Goal: Information Seeking & Learning: Learn about a topic

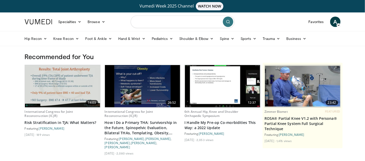
click at [177, 21] on input "Search topics, interventions" at bounding box center [183, 22] width 104 height 12
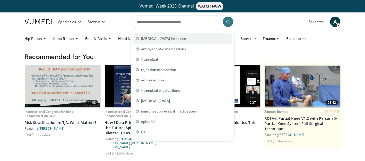
click at [155, 39] on span "diabetic foot infection" at bounding box center [163, 38] width 45 height 5
type input "**********"
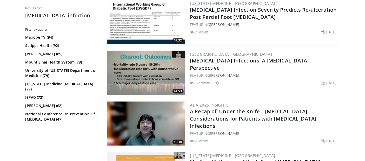
scroll to position [260, 0]
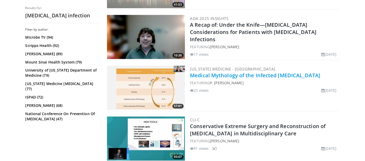
click at [263, 79] on link "Medical Mythology of the Infected Diabetic Foot" at bounding box center [255, 75] width 130 height 7
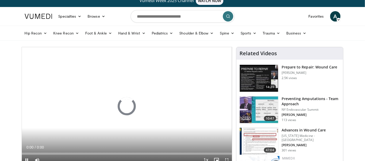
scroll to position [87, 0]
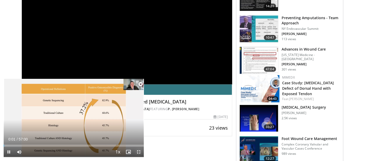
click at [139, 153] on span "Video Player" at bounding box center [139, 152] width 10 height 10
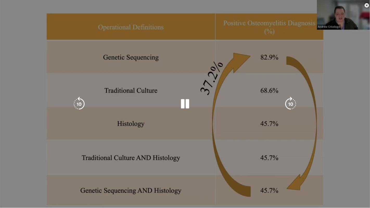
click at [58, 161] on div "10 seconds Tap to unmute" at bounding box center [185, 104] width 370 height 208
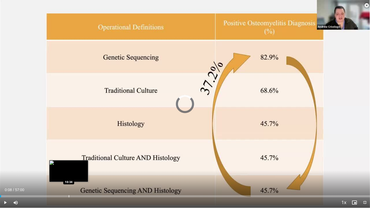
click at [68, 161] on div "Loaded : 1.45% 00:08 10:34" at bounding box center [185, 194] width 370 height 5
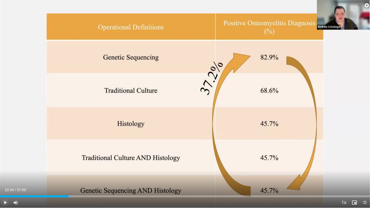
click at [3, 161] on span "Video Player" at bounding box center [5, 202] width 10 height 10
click at [125, 161] on div "Current Time 10:35 / Duration 57:00" at bounding box center [185, 189] width 370 height 5
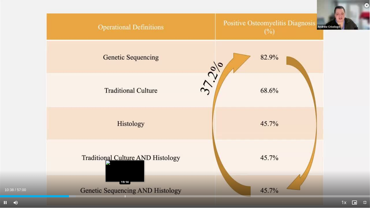
click at [124, 161] on div "Loaded : 20.47% 10:38 19:14" at bounding box center [185, 194] width 370 height 5
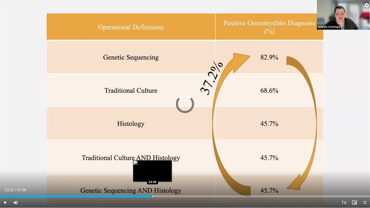
click at [152, 161] on div "Loaded : 37.13% 23:31 23:29" at bounding box center [185, 194] width 370 height 5
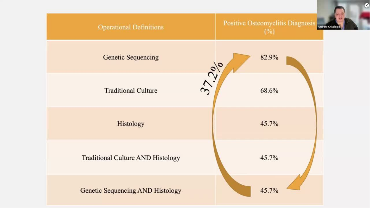
click at [186, 161] on video-js "**********" at bounding box center [185, 104] width 370 height 208
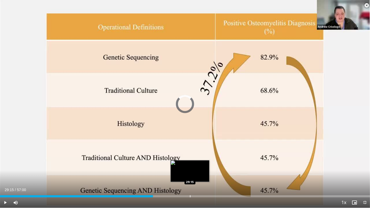
click at [190, 161] on div "Loaded : 0.00% 23:33 29:15" at bounding box center [185, 194] width 370 height 5
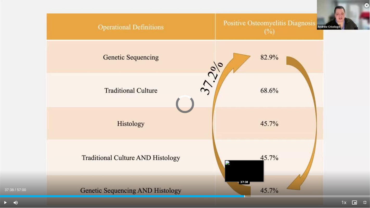
click at [244, 161] on div "Loaded : 0.00% 37:38 37:38" at bounding box center [185, 194] width 370 height 5
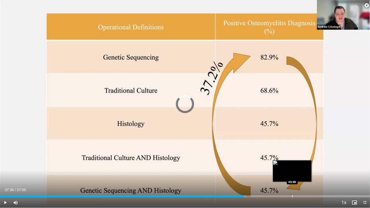
click at [292, 161] on div "Loaded : 66.42% 45:03 45:00" at bounding box center [185, 194] width 370 height 5
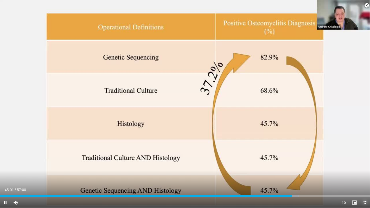
click at [365, 161] on span "Video Player" at bounding box center [364, 202] width 10 height 10
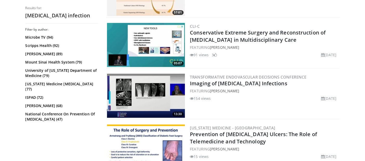
scroll to position [433, 0]
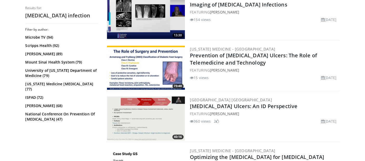
click at [144, 128] on img at bounding box center [146, 119] width 78 height 44
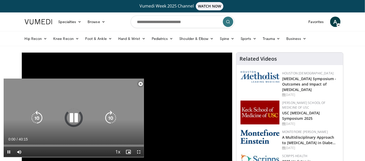
scroll to position [87, 0]
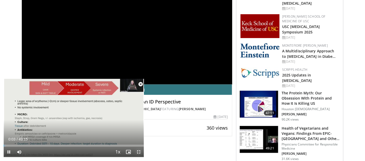
click at [139, 155] on span "Video Player" at bounding box center [139, 152] width 10 height 10
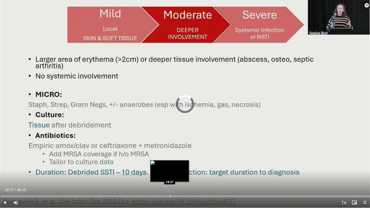
click at [169, 161] on div "Progress Bar" at bounding box center [169, 196] width 1 height 2
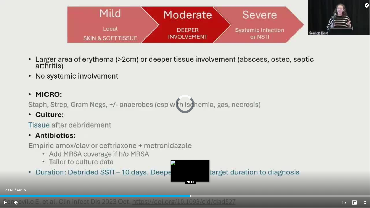
click at [190, 161] on div "Progress Bar" at bounding box center [190, 196] width 1 height 2
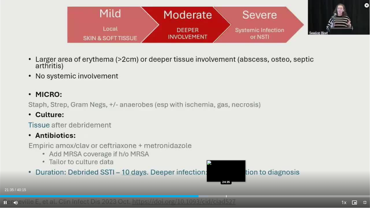
click at [226, 161] on div "Progress Bar" at bounding box center [226, 196] width 1 height 2
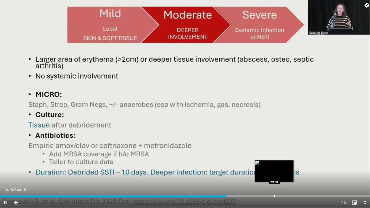
click at [274, 161] on div "Loaded : 61.76% 24:36 29:50" at bounding box center [185, 194] width 370 height 5
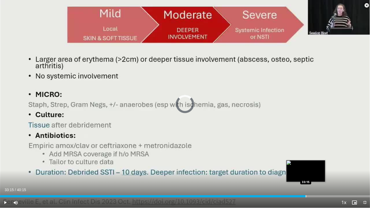
click at [305, 161] on div "Progress Bar" at bounding box center [305, 196] width 1 height 2
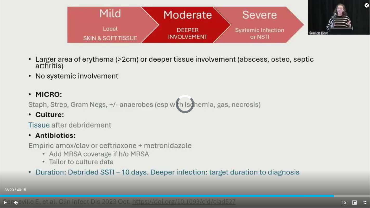
click at [333, 161] on div "Loaded : 84.14% 36:20 36:20" at bounding box center [185, 194] width 370 height 5
click at [364, 161] on span "Video Player" at bounding box center [364, 202] width 10 height 10
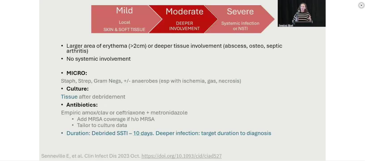
scroll to position [0, 0]
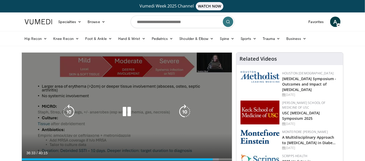
click at [130, 112] on icon "Video Player" at bounding box center [127, 112] width 15 height 15
click at [127, 110] on icon "Video Player" at bounding box center [127, 112] width 15 height 15
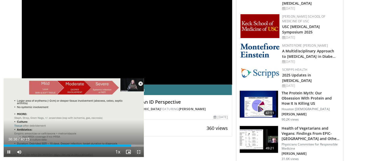
click at [140, 152] on span "Video Player" at bounding box center [139, 152] width 10 height 10
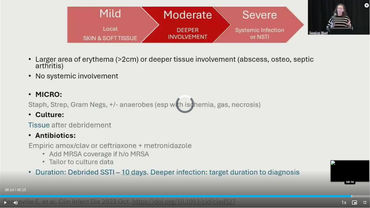
click at [351, 161] on div "Progress Bar" at bounding box center [351, 196] width 1 height 2
click at [362, 161] on div "Loaded : 97.76% 38:16 39:27" at bounding box center [185, 194] width 370 height 5
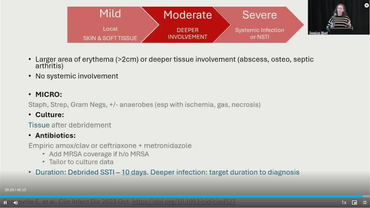
click at [365, 161] on span "Video Player" at bounding box center [364, 202] width 10 height 10
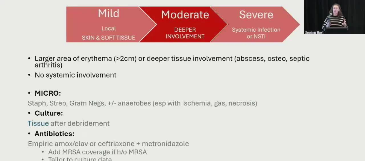
scroll to position [0, 0]
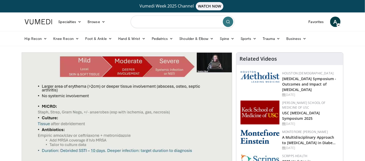
click at [212, 23] on input "Search topics, interventions" at bounding box center [183, 22] width 104 height 12
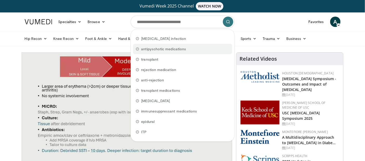
click at [177, 48] on span "antipyschotic medications" at bounding box center [163, 49] width 45 height 5
type input "**********"
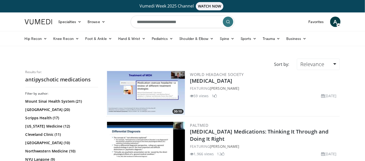
scroll to position [87, 0]
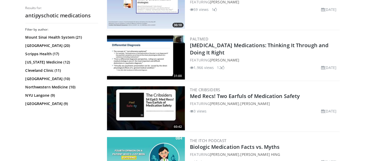
click at [148, 55] on img at bounding box center [146, 58] width 78 height 44
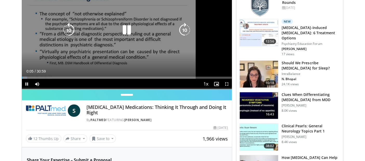
scroll to position [87, 0]
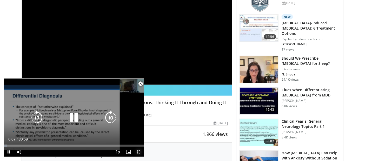
drag, startPoint x: 138, startPoint y: 152, endPoint x: 138, endPoint y: 187, distance: 35.1
click at [138, 152] on span "Video Player" at bounding box center [139, 152] width 10 height 10
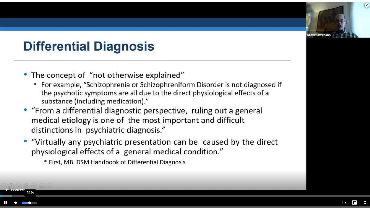
click at [30, 161] on div "51%" at bounding box center [30, 202] width 18 height 10
click at [88, 161] on div "Current Time 0:12 / Duration 30:59 Pause Skip Backward Skip Forward Mute 82% Lo…" at bounding box center [185, 202] width 370 height 10
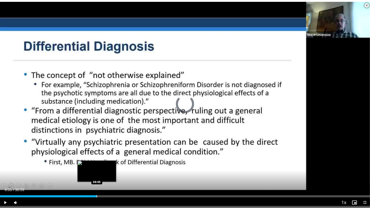
click at [96, 161] on div "Loaded : 3.20% 08:05 08:05" at bounding box center [185, 194] width 370 height 5
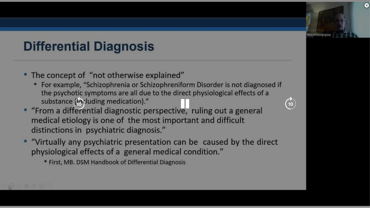
click at [134, 161] on video-js "**********" at bounding box center [185, 104] width 370 height 208
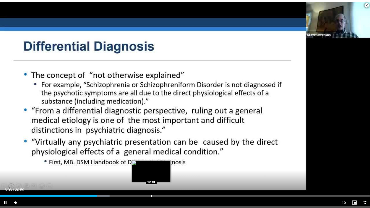
click at [151, 161] on div "Loaded : 29.59% 08:08 12:40" at bounding box center [185, 194] width 370 height 5
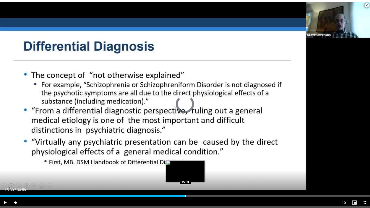
click at [185, 161] on div "Loaded : 0.00% 15:30 15:30" at bounding box center [185, 194] width 370 height 5
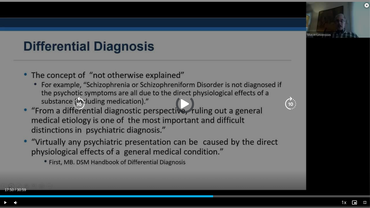
click at [213, 161] on div "Loaded : 0.00% 15:38 17:50" at bounding box center [185, 194] width 370 height 5
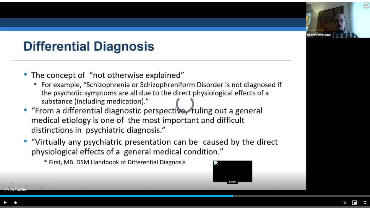
click at [232, 161] on div "Progress Bar" at bounding box center [232, 196] width 1 height 2
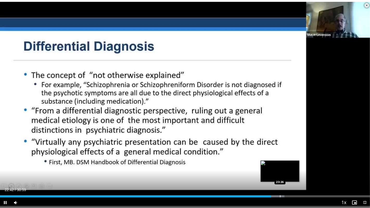
click at [280, 161] on div "Progress Bar" at bounding box center [280, 196] width 1 height 2
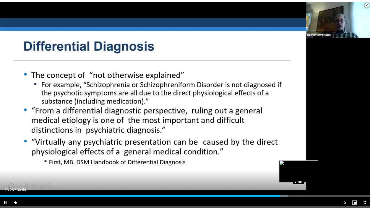
click at [299, 161] on div "Loaded : 77.90% 23:28 25:00" at bounding box center [185, 196] width 370 height 2
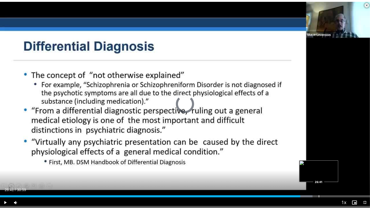
click at [318, 161] on div "Loaded : 84.45% 26:41 26:41" at bounding box center [185, 194] width 370 height 5
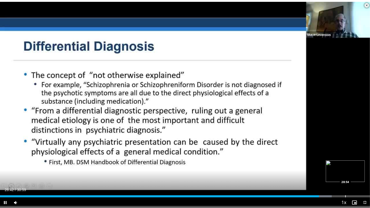
click at [345, 161] on div "Loaded : 89.64% 26:42 28:54" at bounding box center [185, 194] width 370 height 5
click at [365, 161] on span "Video Player" at bounding box center [364, 202] width 10 height 10
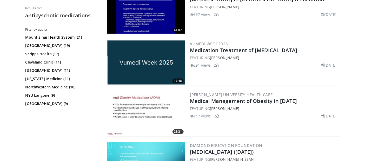
scroll to position [953, 0]
